Goal: Information Seeking & Learning: Learn about a topic

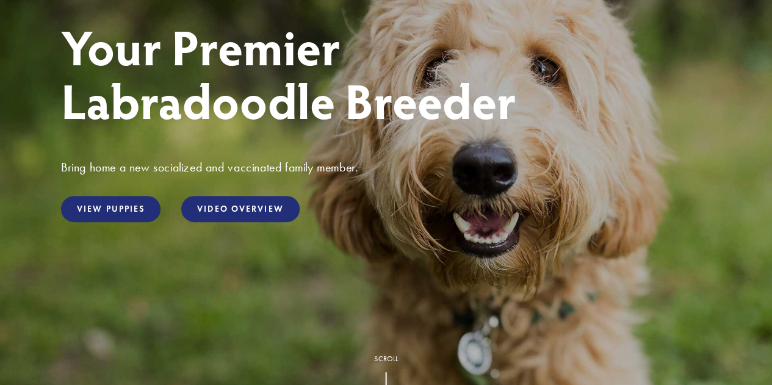
scroll to position [183, 0]
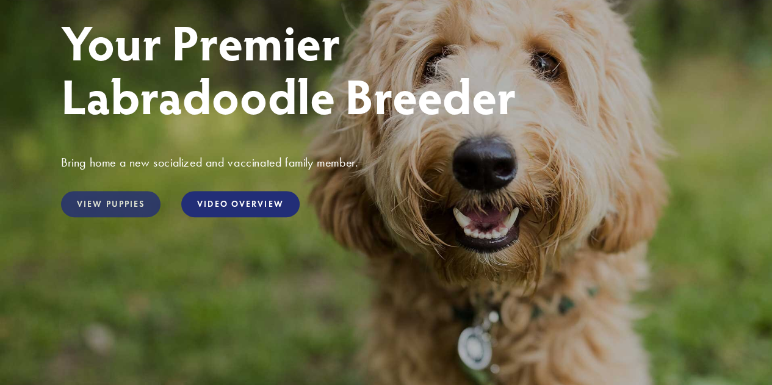
click at [117, 203] on link "View Puppies" at bounding box center [110, 204] width 99 height 26
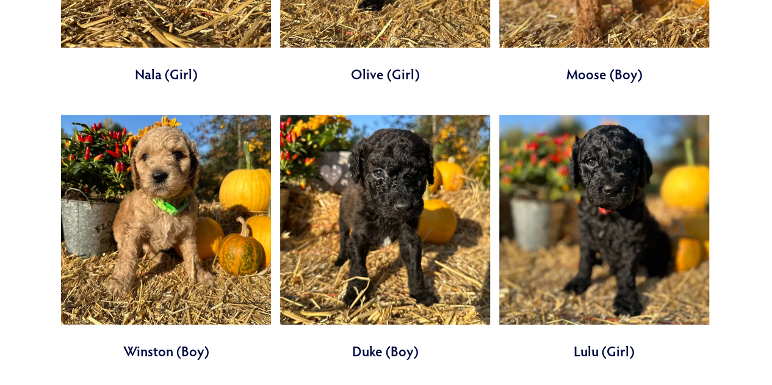
scroll to position [2929, 0]
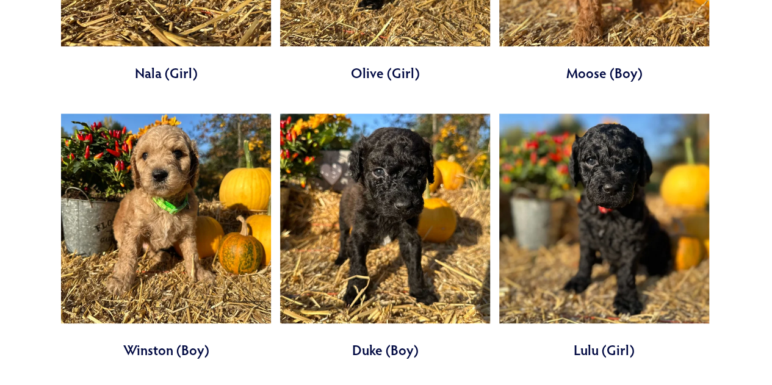
click at [408, 170] on link at bounding box center [385, 236] width 210 height 246
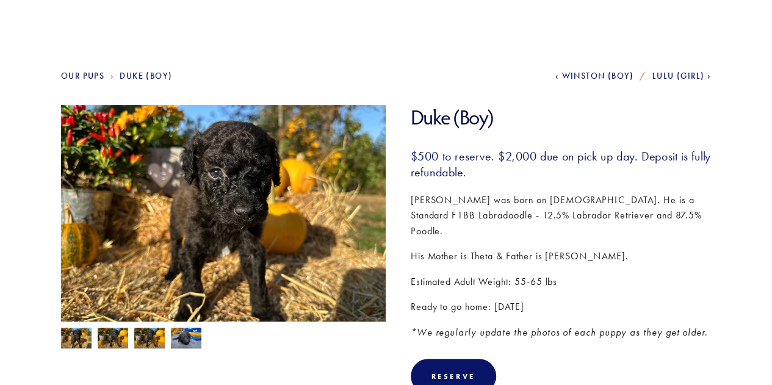
scroll to position [122, 0]
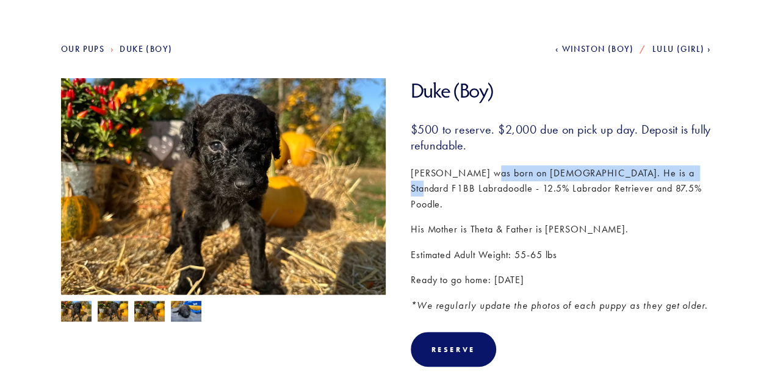
drag, startPoint x: 484, startPoint y: 174, endPoint x: 673, endPoint y: 171, distance: 188.6
click at [673, 171] on p "Duke was born on August 31st. He is a Standard F1BB Labradoodle - 12.5% Labrado…" at bounding box center [561, 188] width 301 height 47
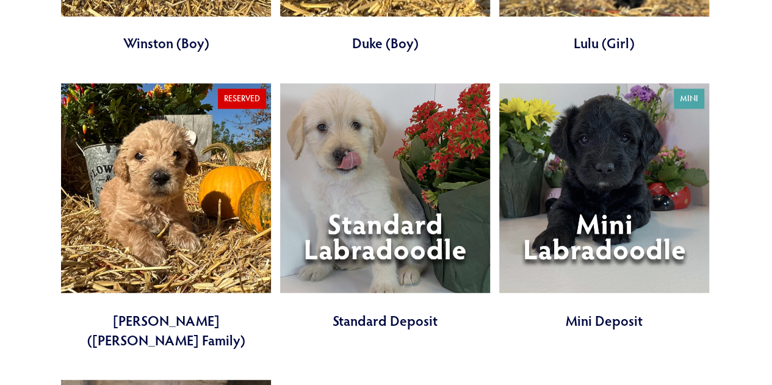
scroll to position [3234, 0]
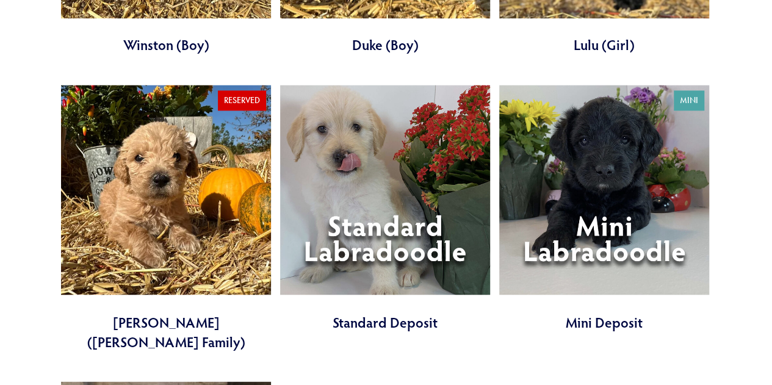
click at [614, 101] on link at bounding box center [604, 208] width 210 height 246
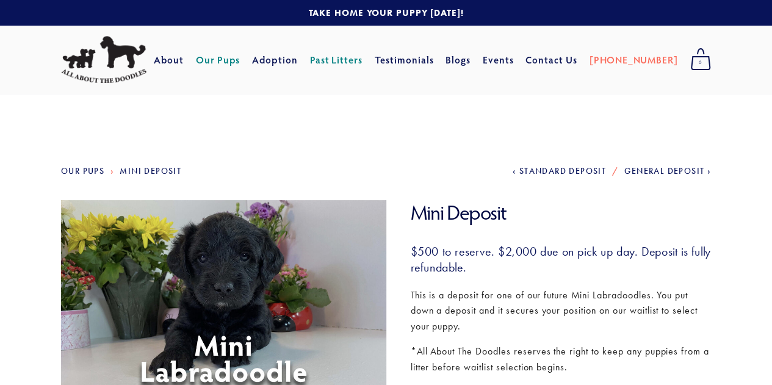
click at [81, 170] on link "Our Pups" at bounding box center [82, 171] width 43 height 10
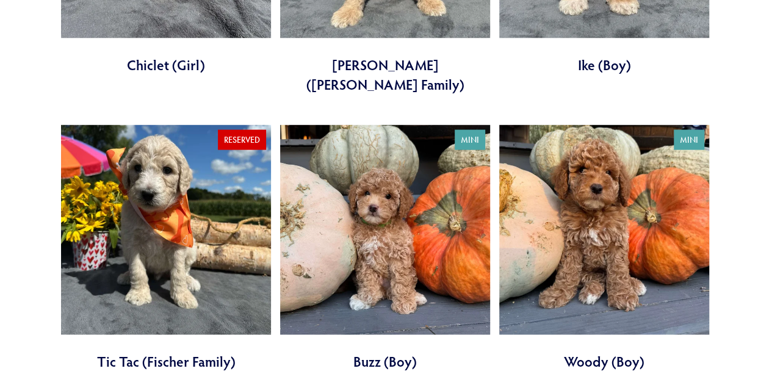
scroll to position [1220, 0]
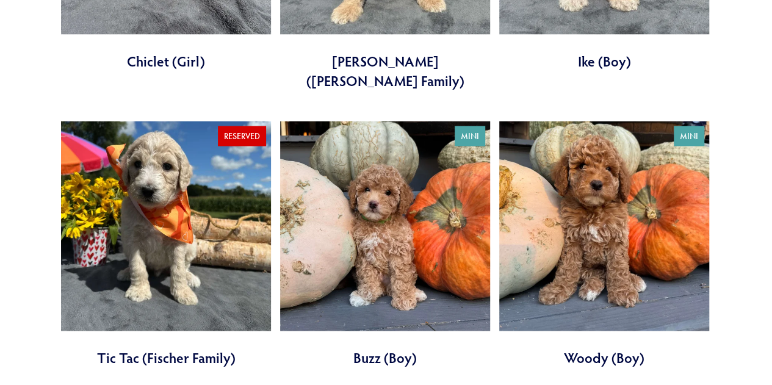
click at [608, 187] on link at bounding box center [604, 244] width 210 height 246
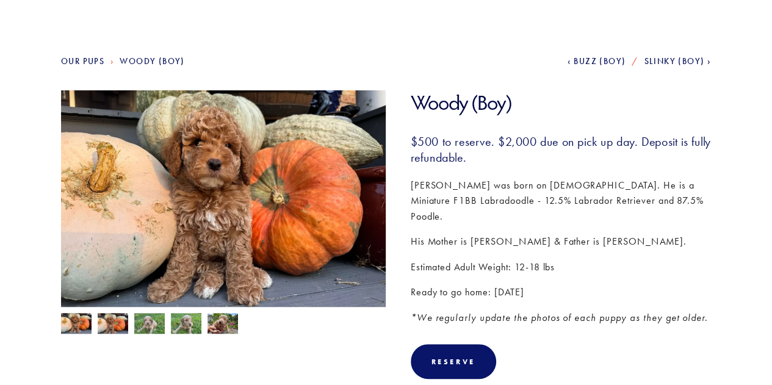
scroll to position [122, 0]
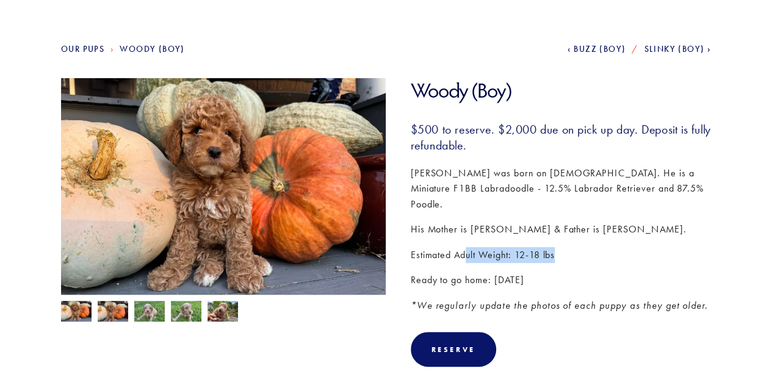
drag, startPoint x: 464, startPoint y: 240, endPoint x: 572, endPoint y: 238, distance: 108.0
click at [572, 247] on p "Estimated Adult Weight: 12-18 lbs" at bounding box center [561, 255] width 301 height 16
click at [107, 309] on img at bounding box center [113, 312] width 31 height 23
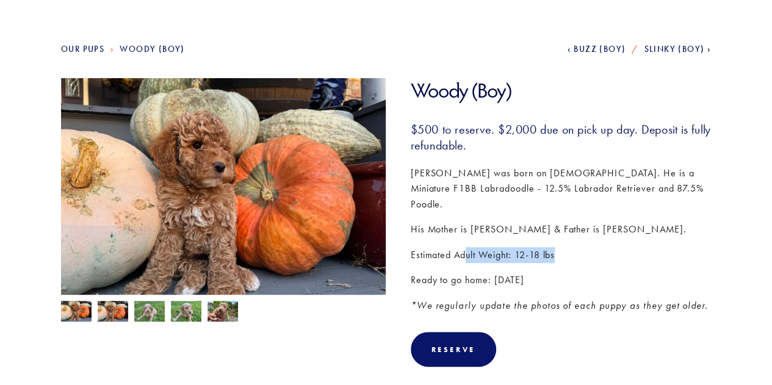
click at [146, 311] on img at bounding box center [149, 312] width 31 height 23
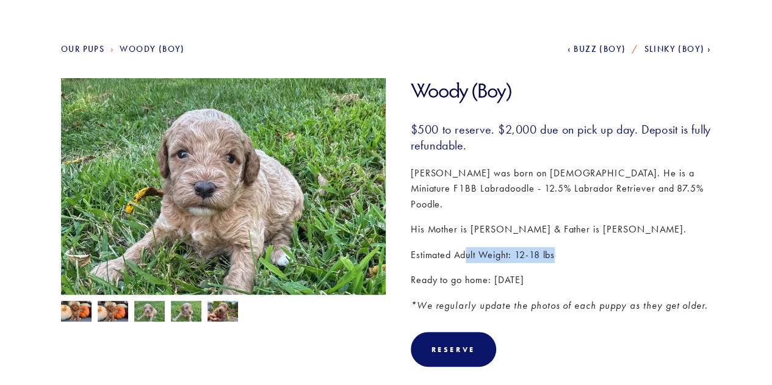
click at [173, 310] on img at bounding box center [186, 312] width 31 height 23
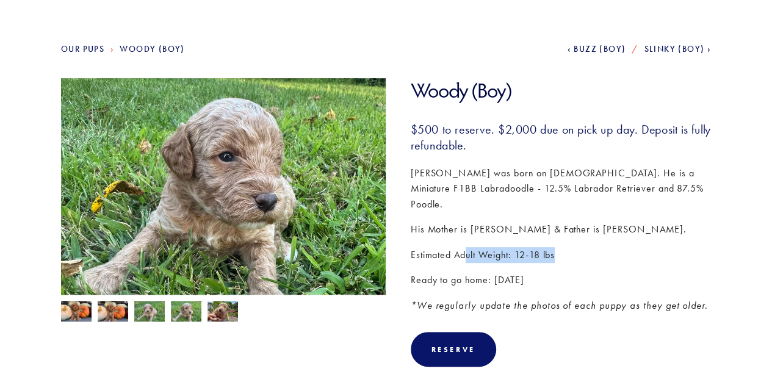
click at [217, 311] on img at bounding box center [222, 312] width 31 height 23
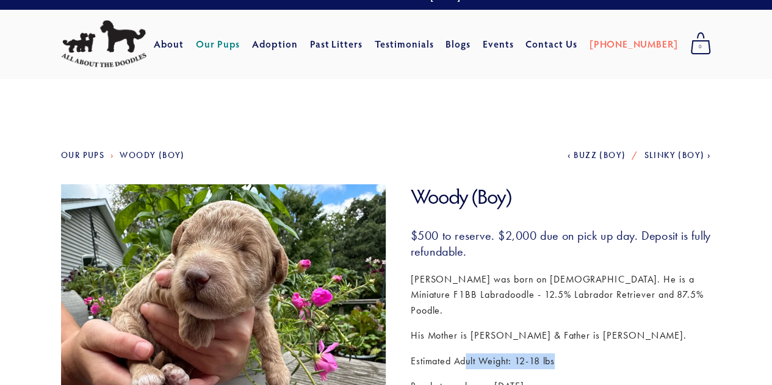
scroll to position [0, 0]
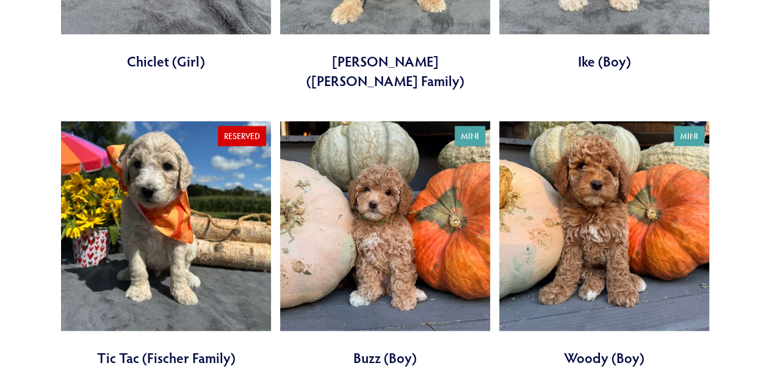
click at [588, 173] on link at bounding box center [604, 244] width 210 height 246
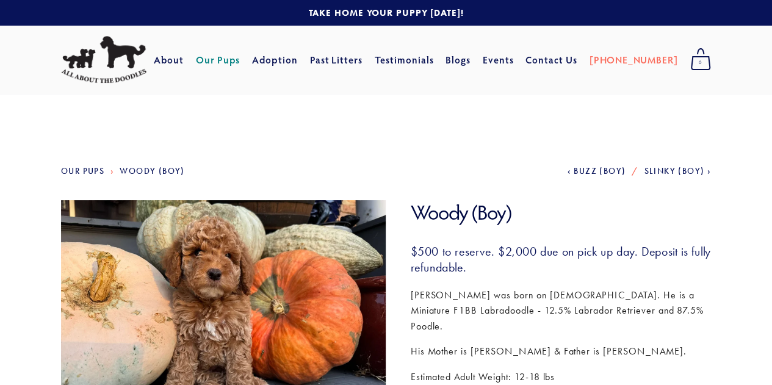
click at [659, 171] on span "Slinky (Boy)" at bounding box center [674, 171] width 60 height 10
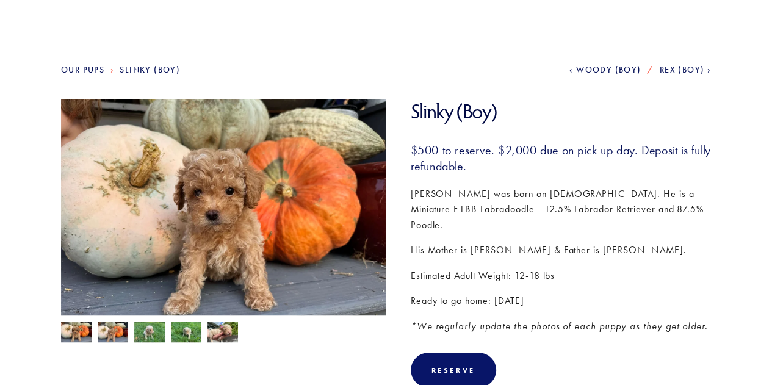
scroll to position [122, 0]
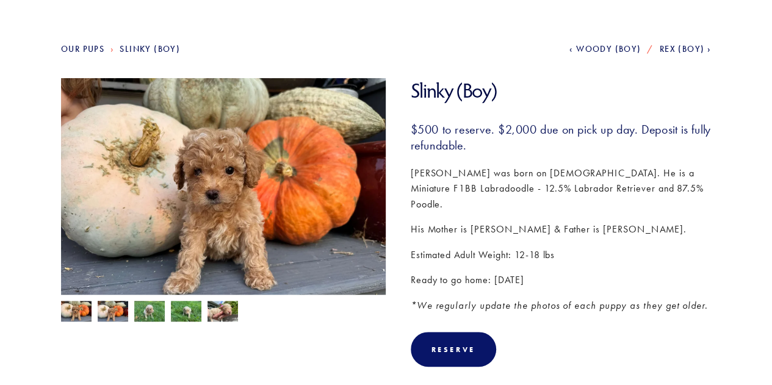
click at [108, 308] on img at bounding box center [113, 311] width 31 height 23
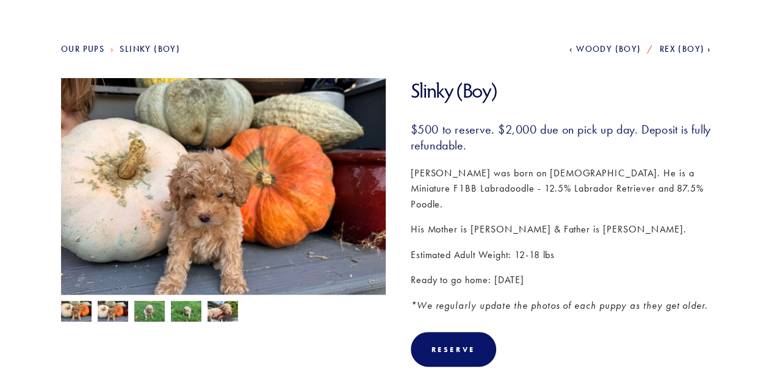
click at [150, 309] on img at bounding box center [149, 312] width 31 height 23
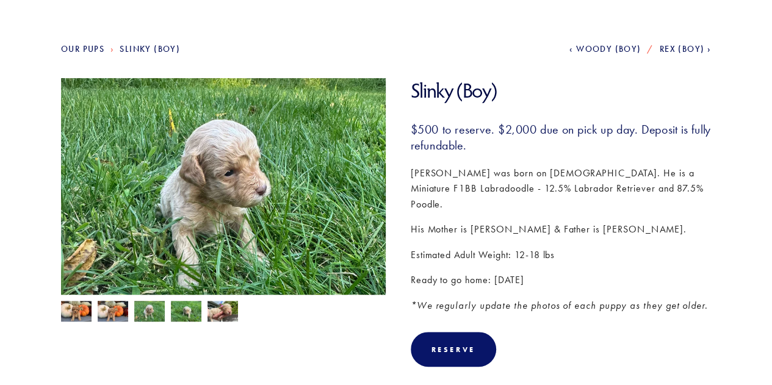
click at [184, 307] on img at bounding box center [186, 312] width 31 height 23
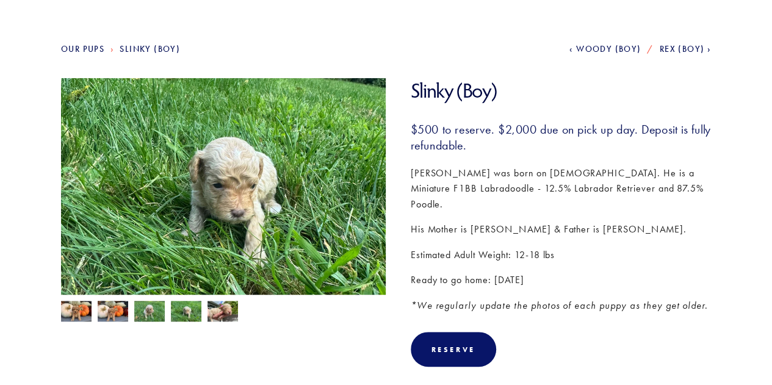
click at [224, 308] on img at bounding box center [222, 312] width 31 height 23
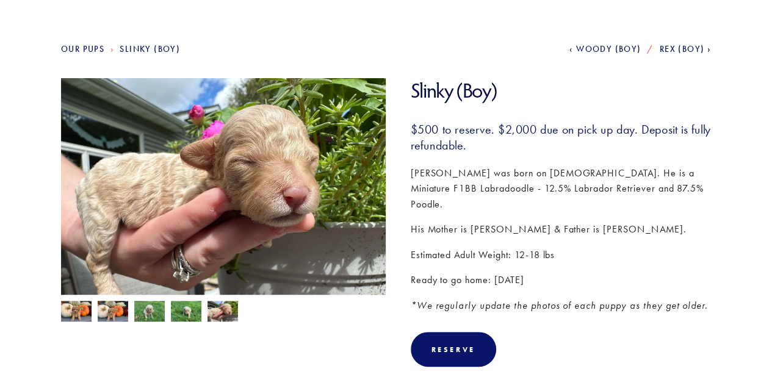
click at [84, 48] on link "Our Pups" at bounding box center [82, 49] width 43 height 10
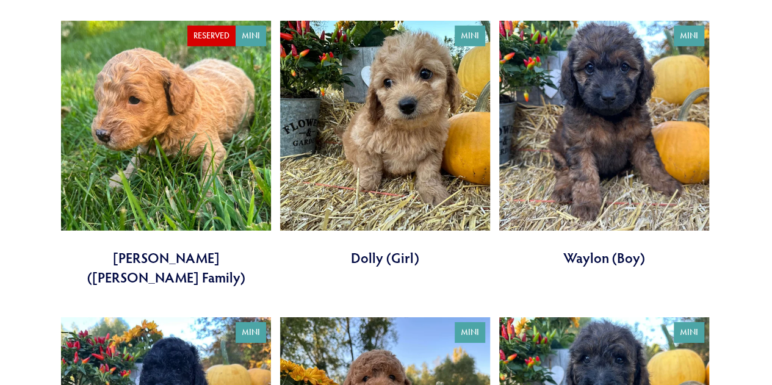
scroll to position [1830, 0]
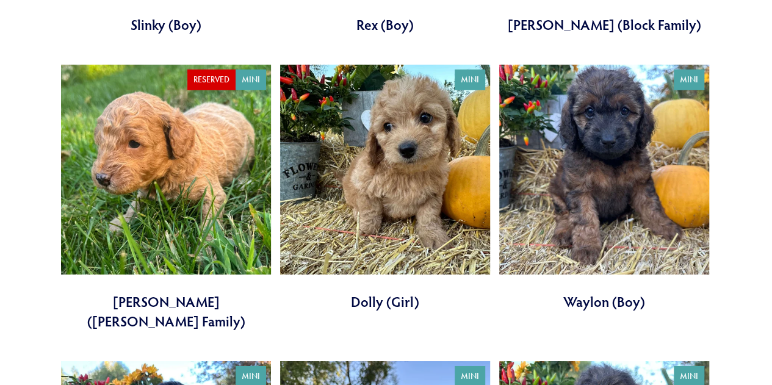
click at [614, 95] on link at bounding box center [604, 188] width 210 height 246
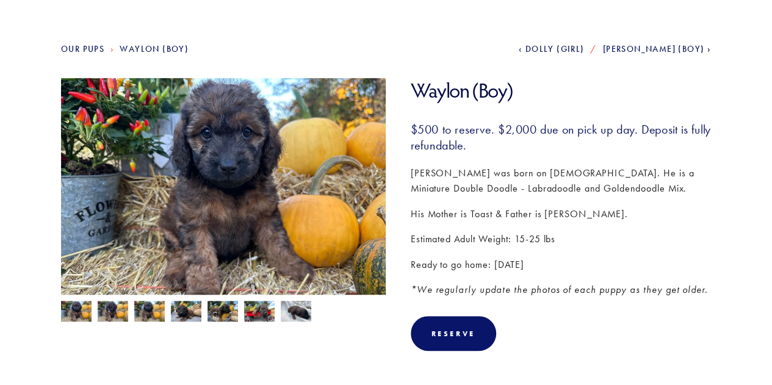
scroll to position [183, 0]
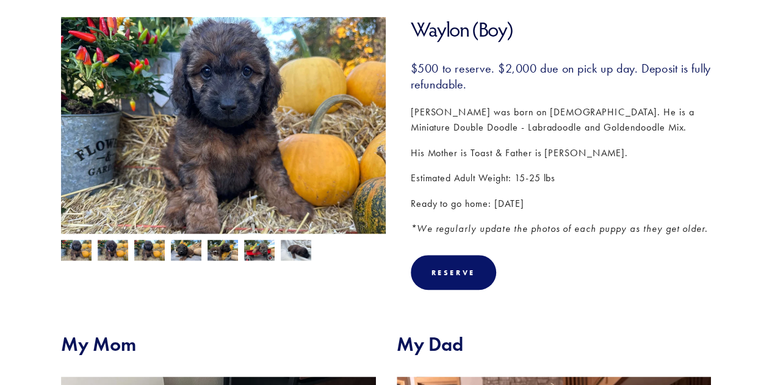
click at [106, 251] on img at bounding box center [113, 251] width 31 height 23
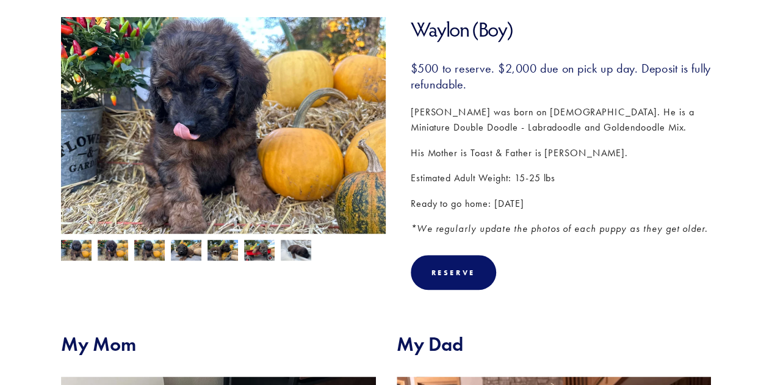
click at [152, 251] on img at bounding box center [149, 251] width 31 height 23
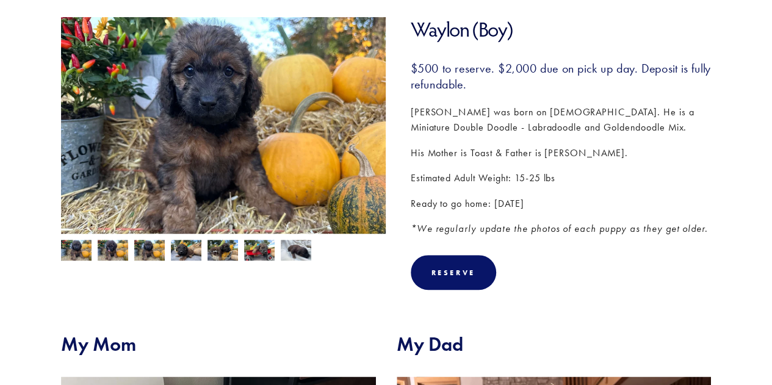
click at [184, 252] on img at bounding box center [186, 251] width 31 height 23
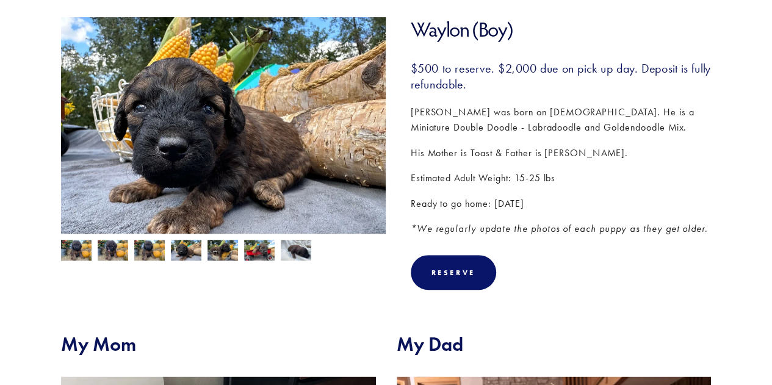
click at [209, 250] on img at bounding box center [222, 251] width 31 height 23
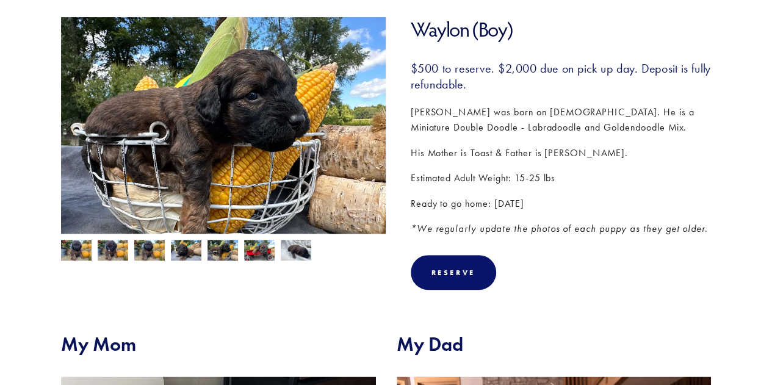
click at [245, 252] on img at bounding box center [259, 251] width 31 height 23
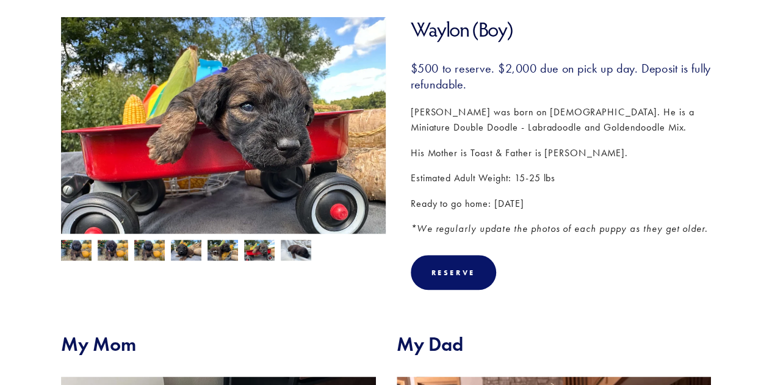
click at [264, 253] on img at bounding box center [259, 251] width 31 height 23
click at [295, 252] on img at bounding box center [296, 251] width 31 height 23
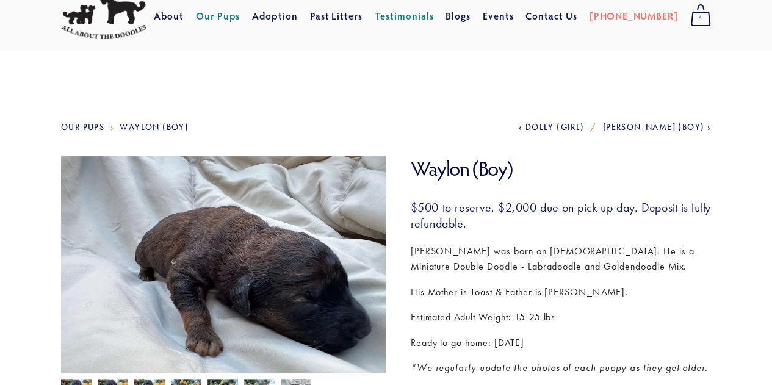
scroll to position [0, 0]
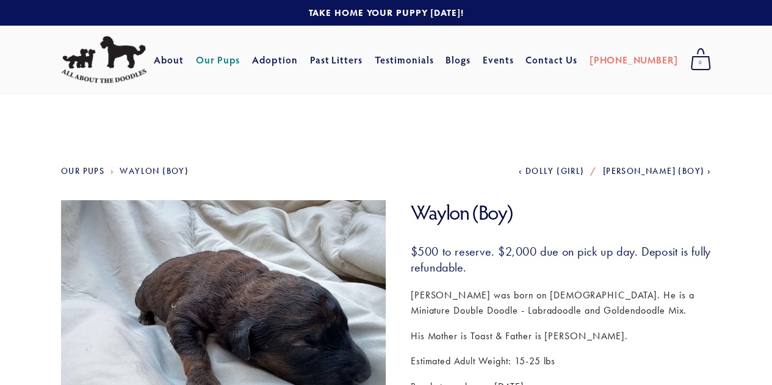
click at [240, 60] on link "Our Pups" at bounding box center [218, 60] width 45 height 22
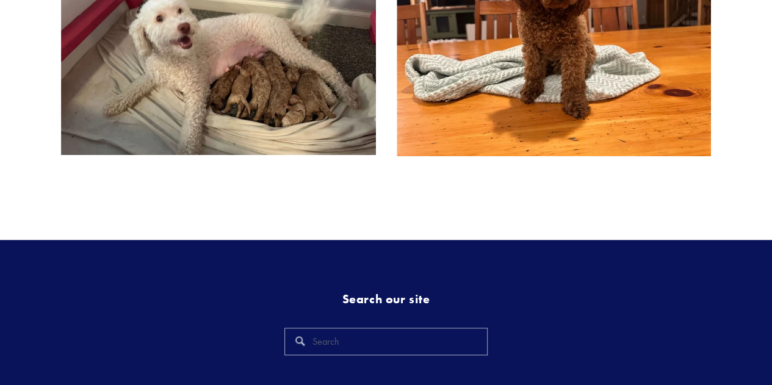
scroll to position [779, 0]
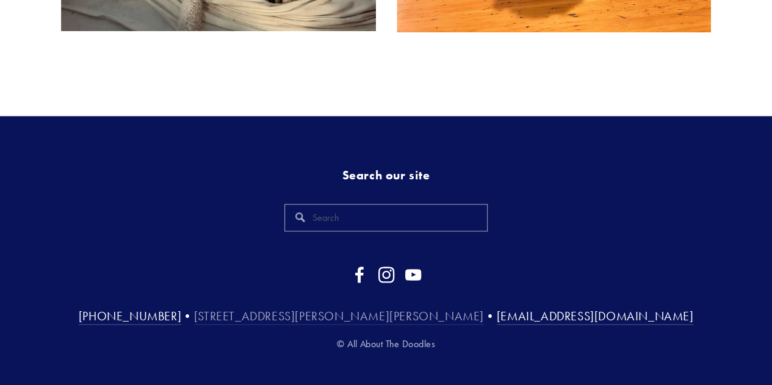
click at [365, 309] on link "[STREET_ADDRESS][PERSON_NAME][PERSON_NAME]" at bounding box center [339, 317] width 290 height 16
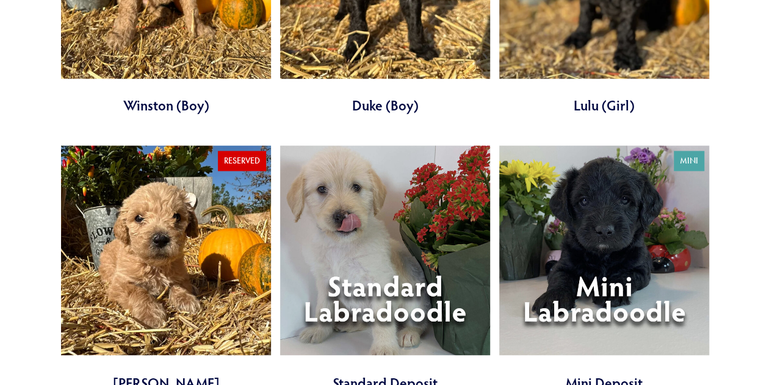
scroll to position [3173, 0]
